Goal: Task Accomplishment & Management: Understand process/instructions

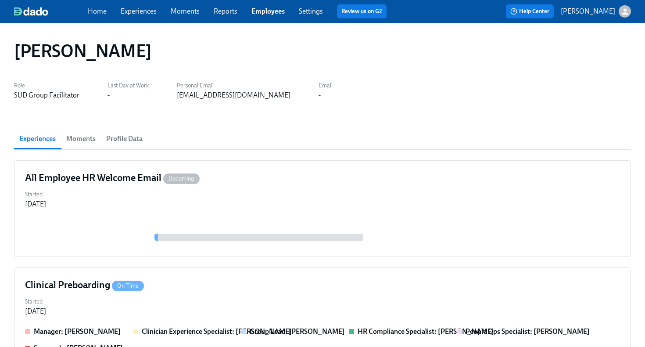
scroll to position [167, 0]
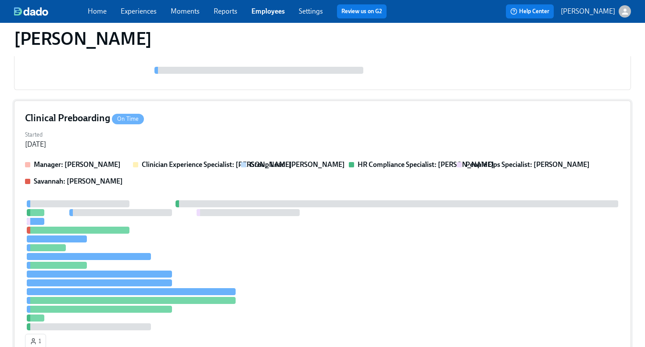
click at [233, 117] on div "Clinical Preboarding On Time" at bounding box center [322, 117] width 595 height 13
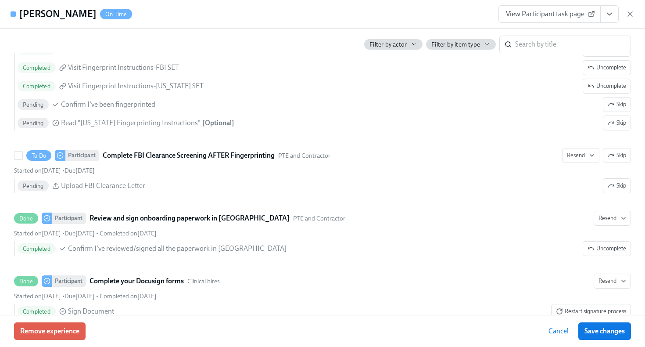
scroll to position [1457, 0]
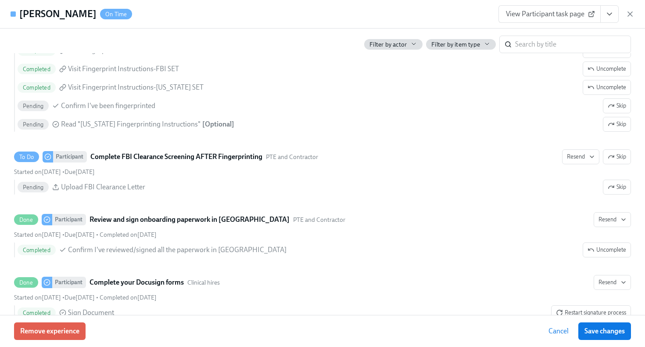
click at [608, 14] on icon "View task page" at bounding box center [609, 14] width 4 height 2
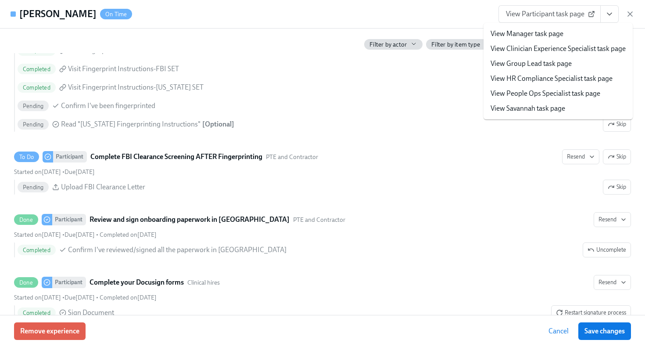
click at [562, 18] on span "View Participant task page" at bounding box center [549, 14] width 87 height 9
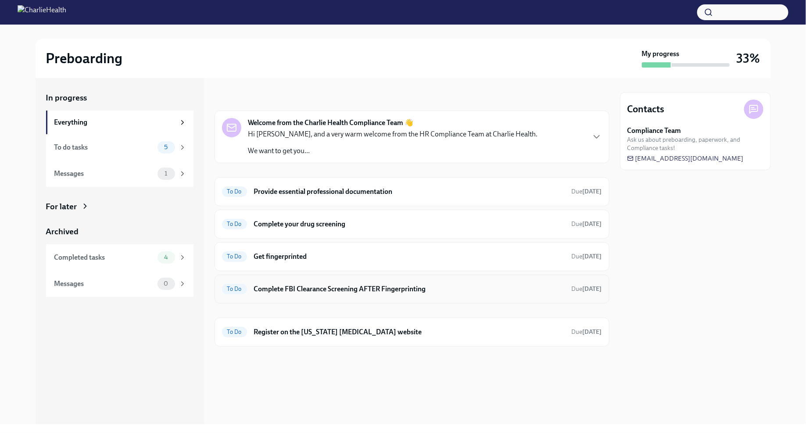
click at [413, 287] on h6 "Complete FBI Clearance Screening AFTER Fingerprinting" at bounding box center [409, 289] width 311 height 10
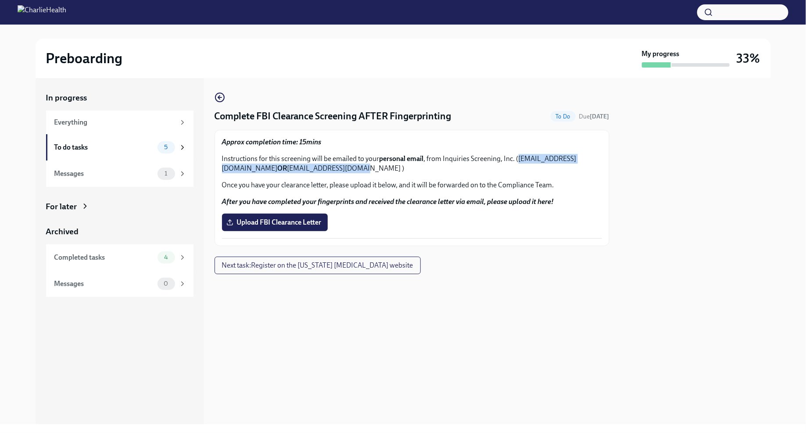
drag, startPoint x: 225, startPoint y: 168, endPoint x: 412, endPoint y: 170, distance: 186.9
click at [412, 170] on p "Instructions for this screening will be emailed to your personal email , from I…" at bounding box center [412, 163] width 380 height 19
copy p "FBIRequests@inquiriesscreening.com OR eco@services.fbi.go"
